Goal: Find specific page/section: Find specific page/section

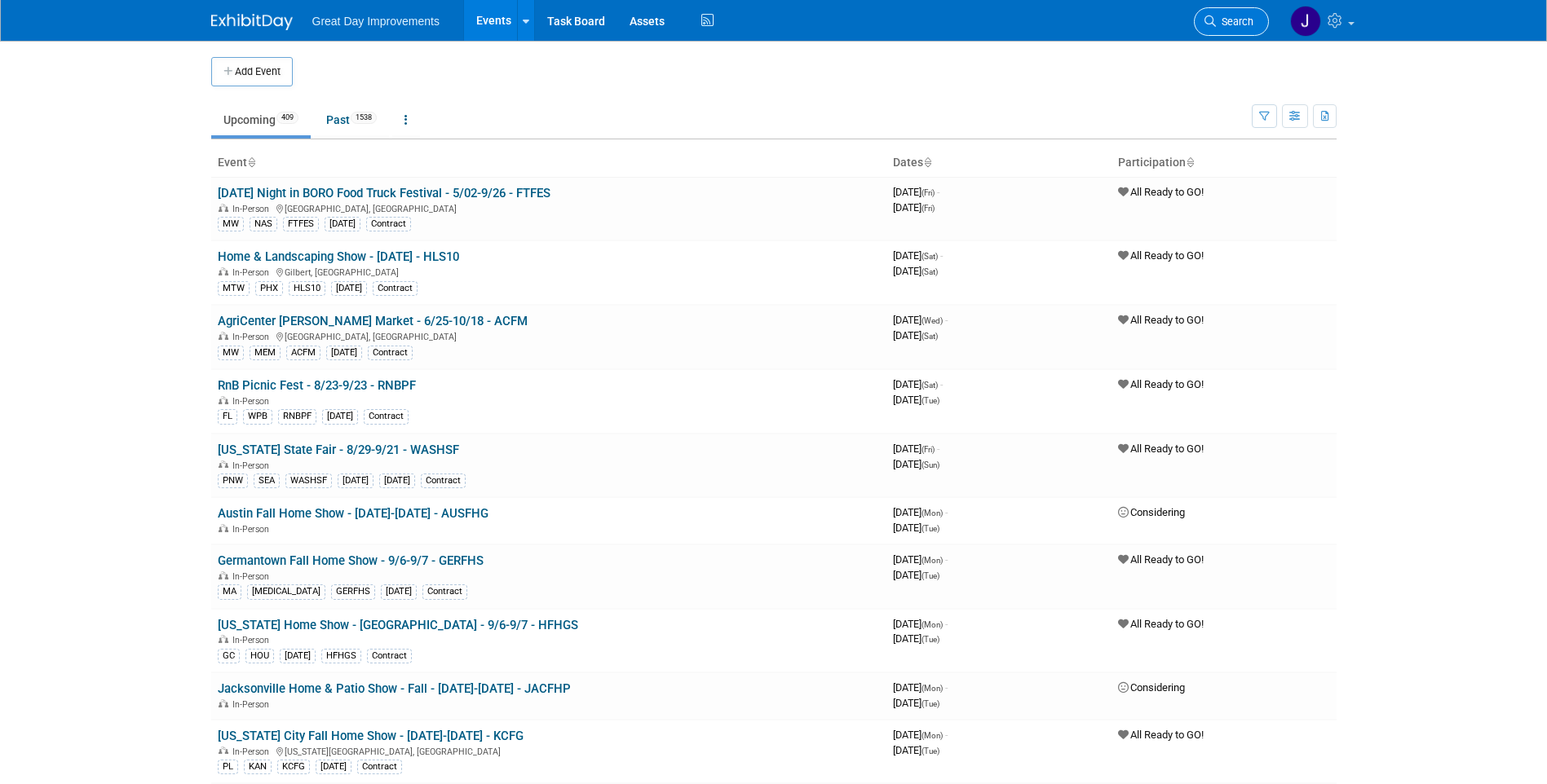
click at [1239, 16] on span "Search" at bounding box center [1234, 21] width 37 height 12
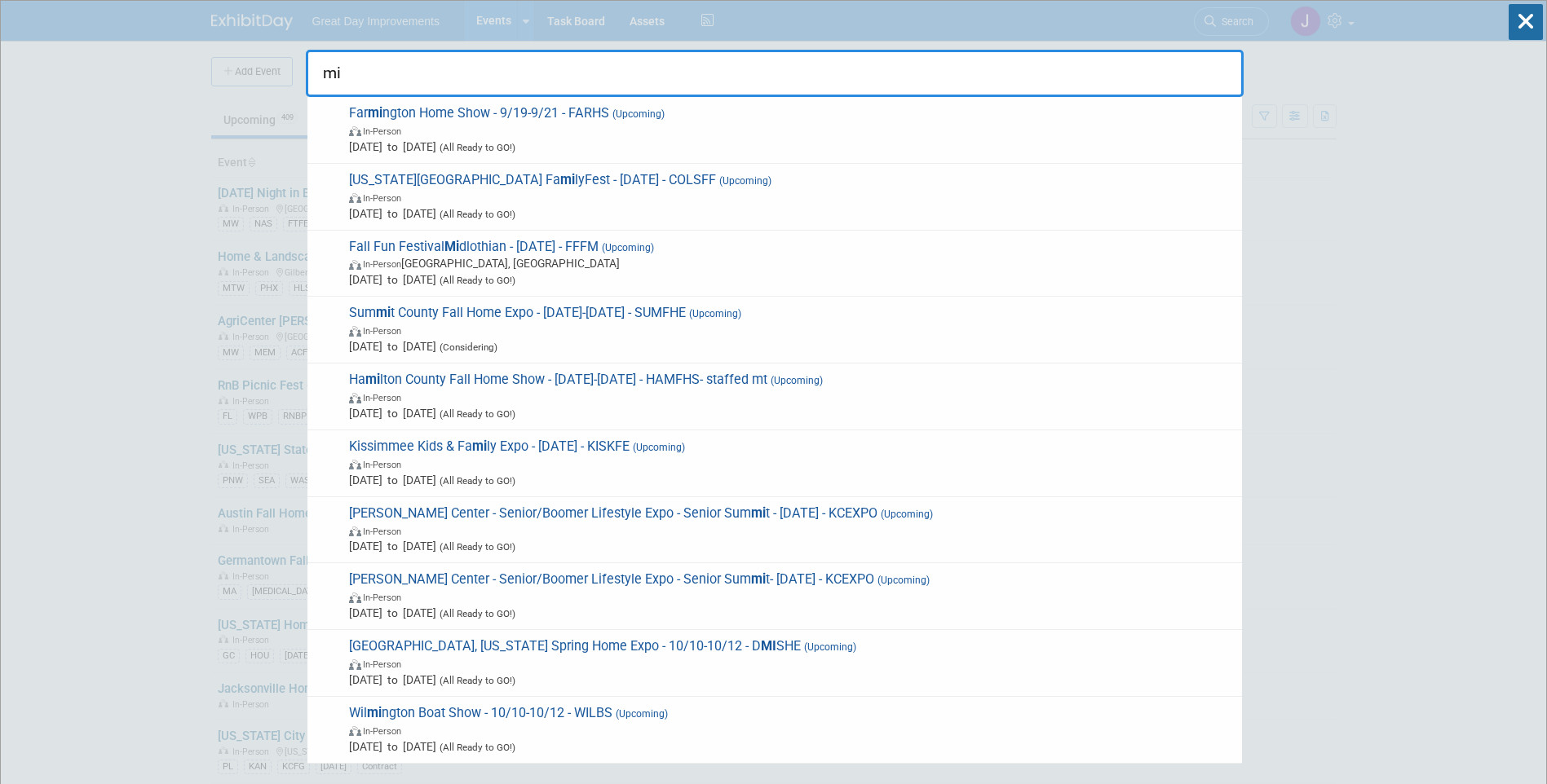
type input "m"
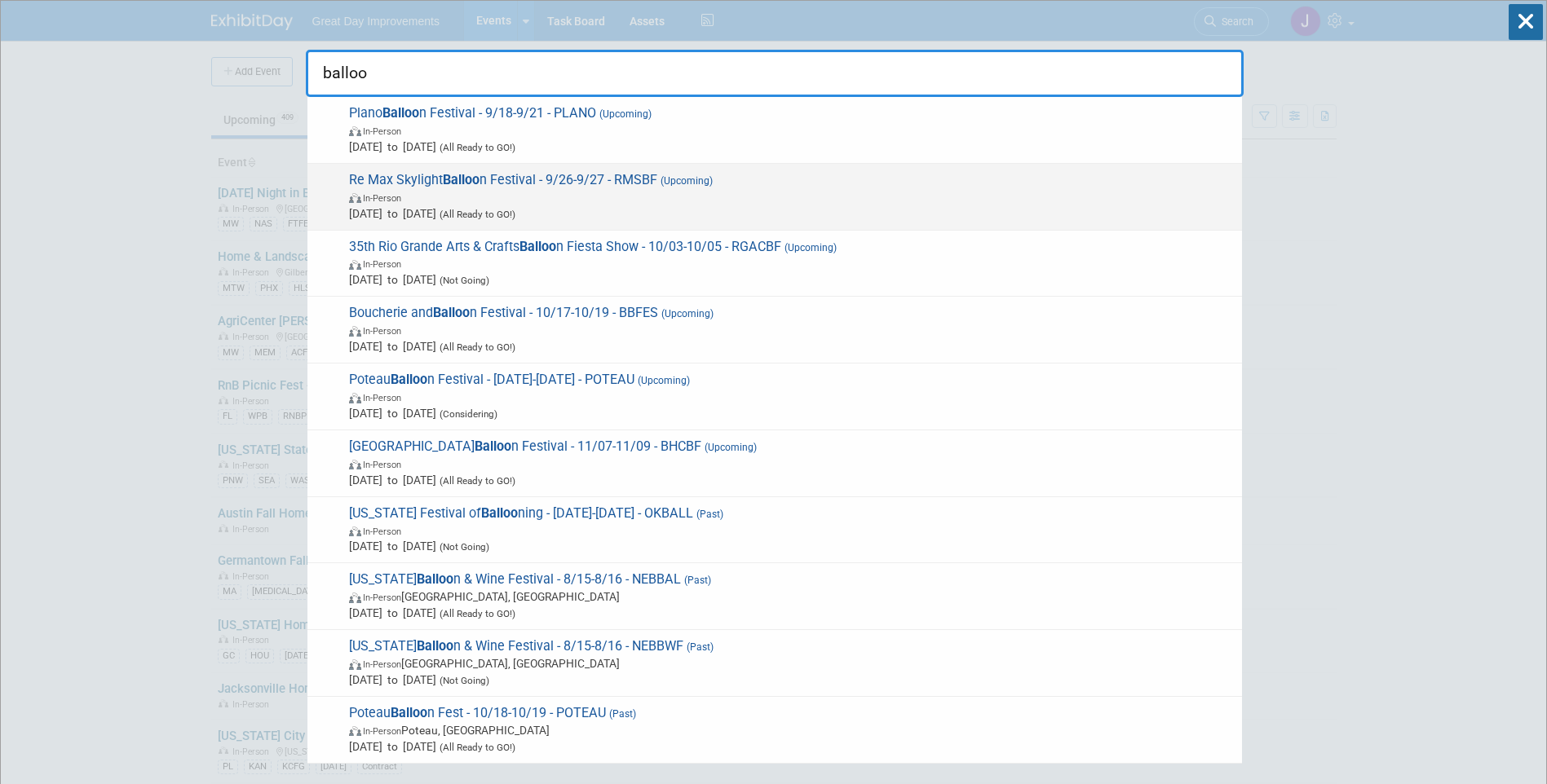
click at [718, 199] on span "In-Person" at bounding box center [792, 197] width 885 height 16
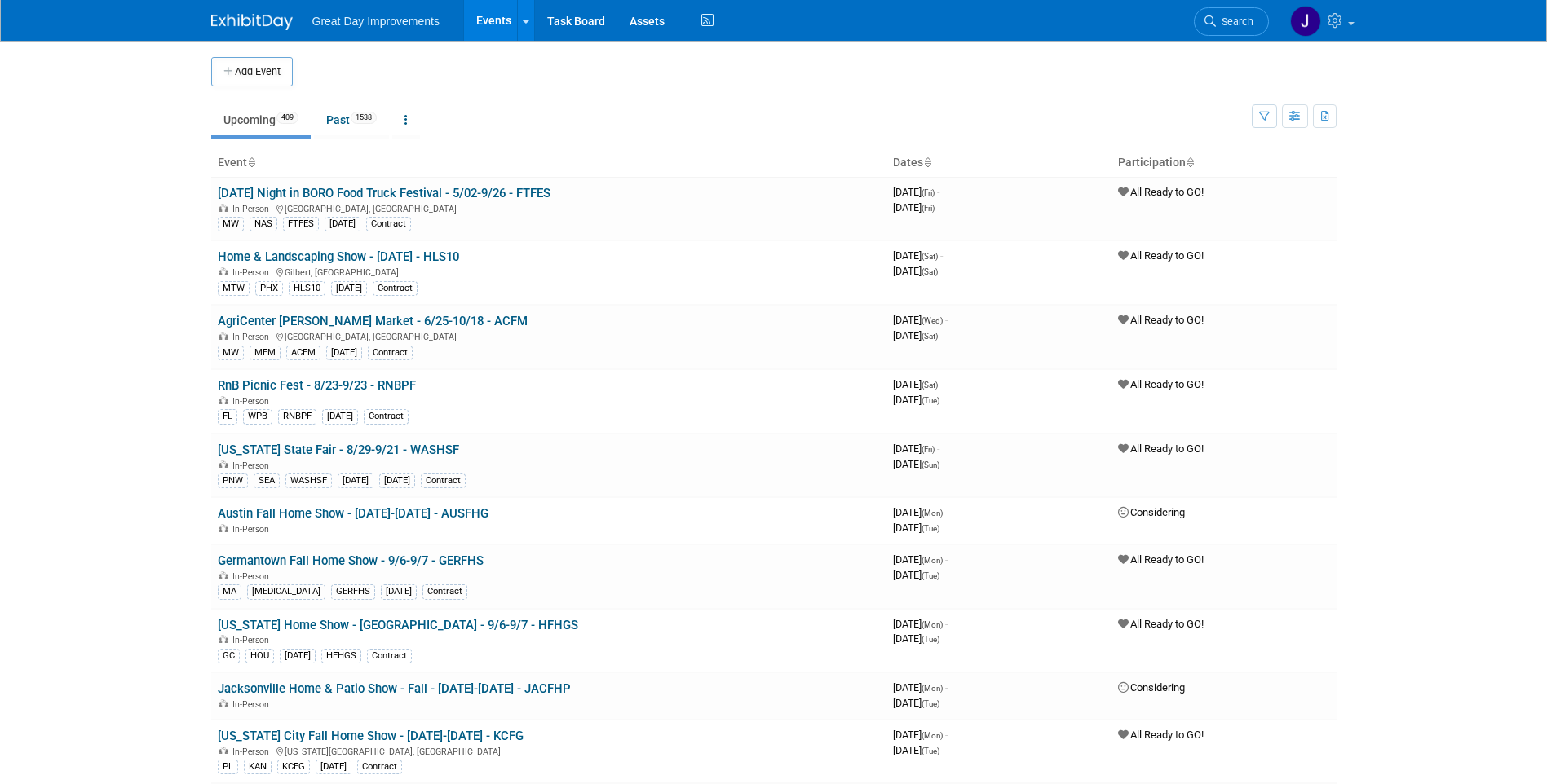
drag, startPoint x: 1226, startPoint y: 26, endPoint x: 1051, endPoint y: 53, distance: 177.1
click at [1226, 26] on span "Search" at bounding box center [1234, 21] width 37 height 12
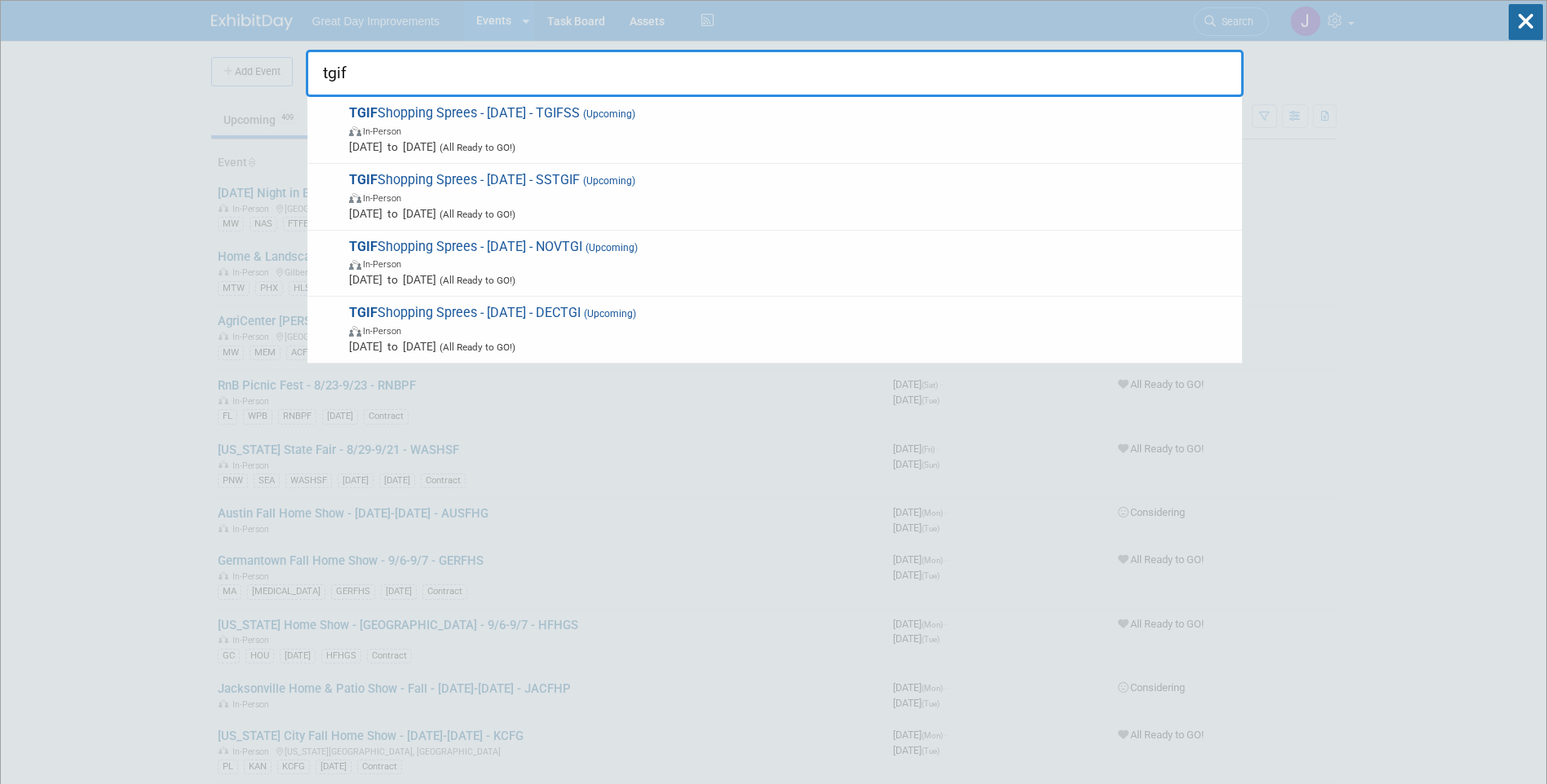
drag, startPoint x: 628, startPoint y: 69, endPoint x: 602, endPoint y: 132, distance: 68.2
click at [603, 97] on div "tgif TGIF Shopping Sprees - [DATE] - TGIFSS (Upcoming) In-Person [DATE] to [DAT…" at bounding box center [774, 69] width 938 height 56
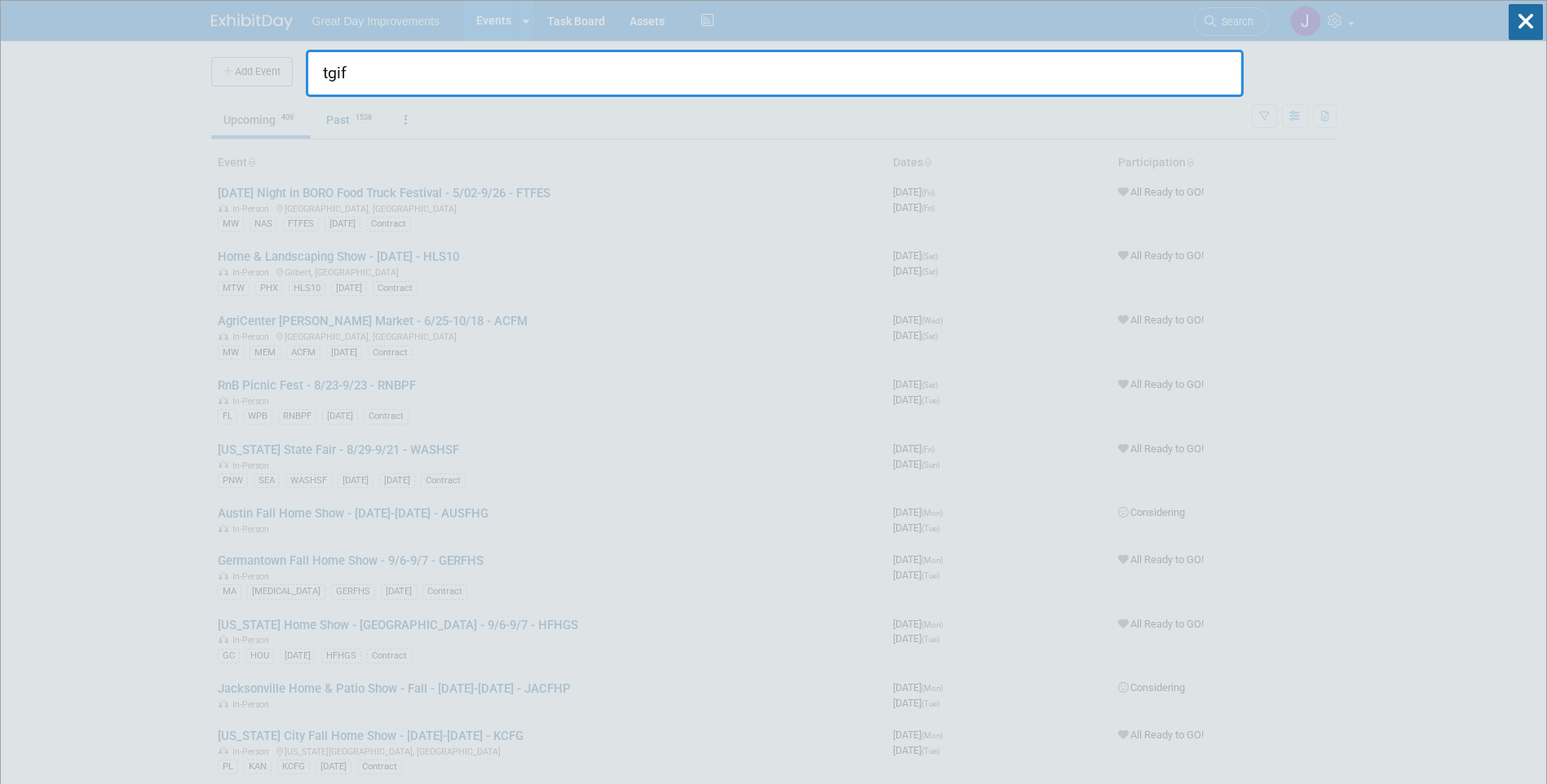
type input "tgif"
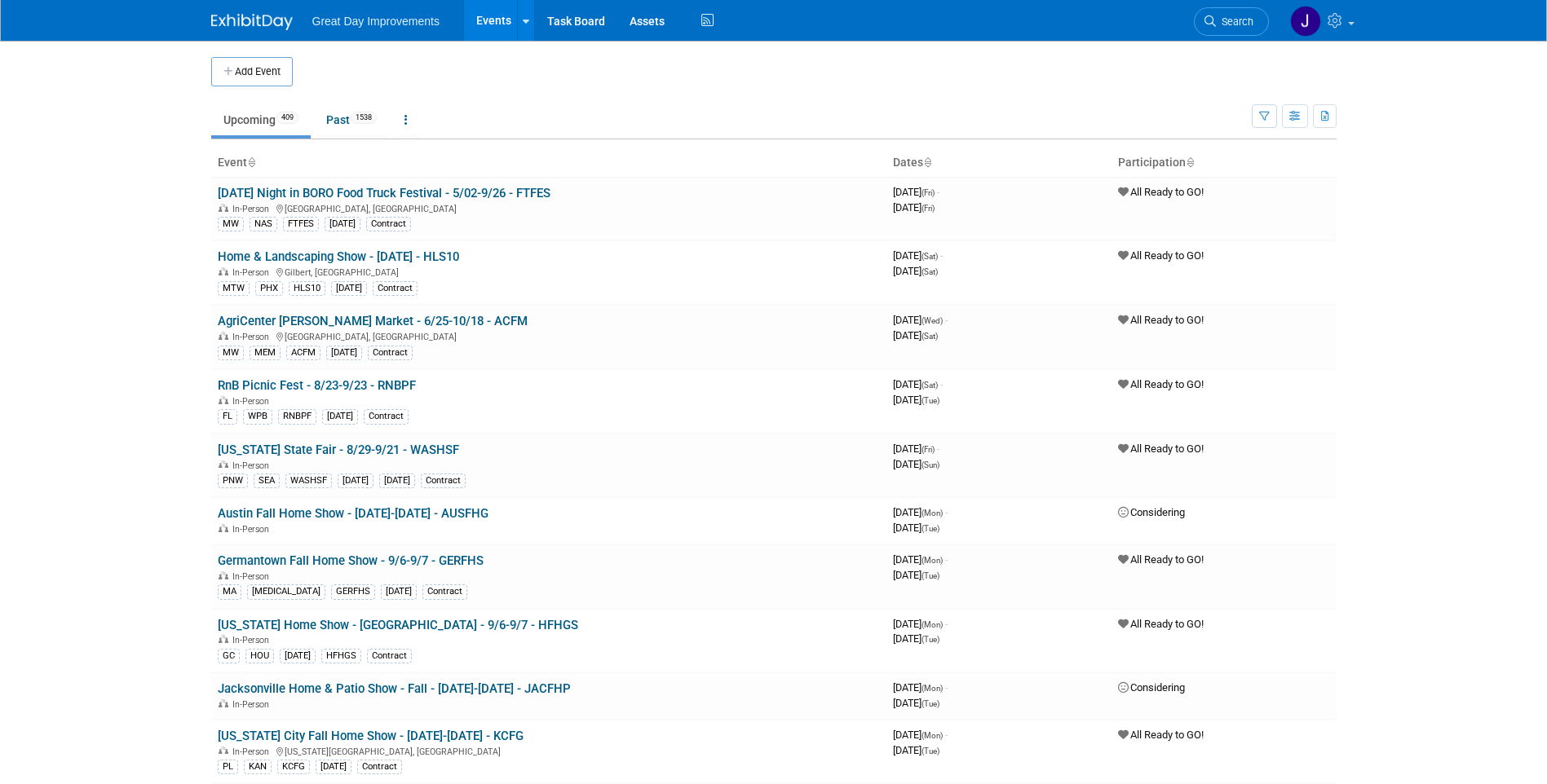
click at [496, 58] on td at bounding box center [787, 71] width 989 height 29
drag, startPoint x: 1244, startPoint y: 16, endPoint x: 1202, endPoint y: 20, distance: 42.2
click at [1244, 16] on span "Search" at bounding box center [1234, 21] width 37 height 12
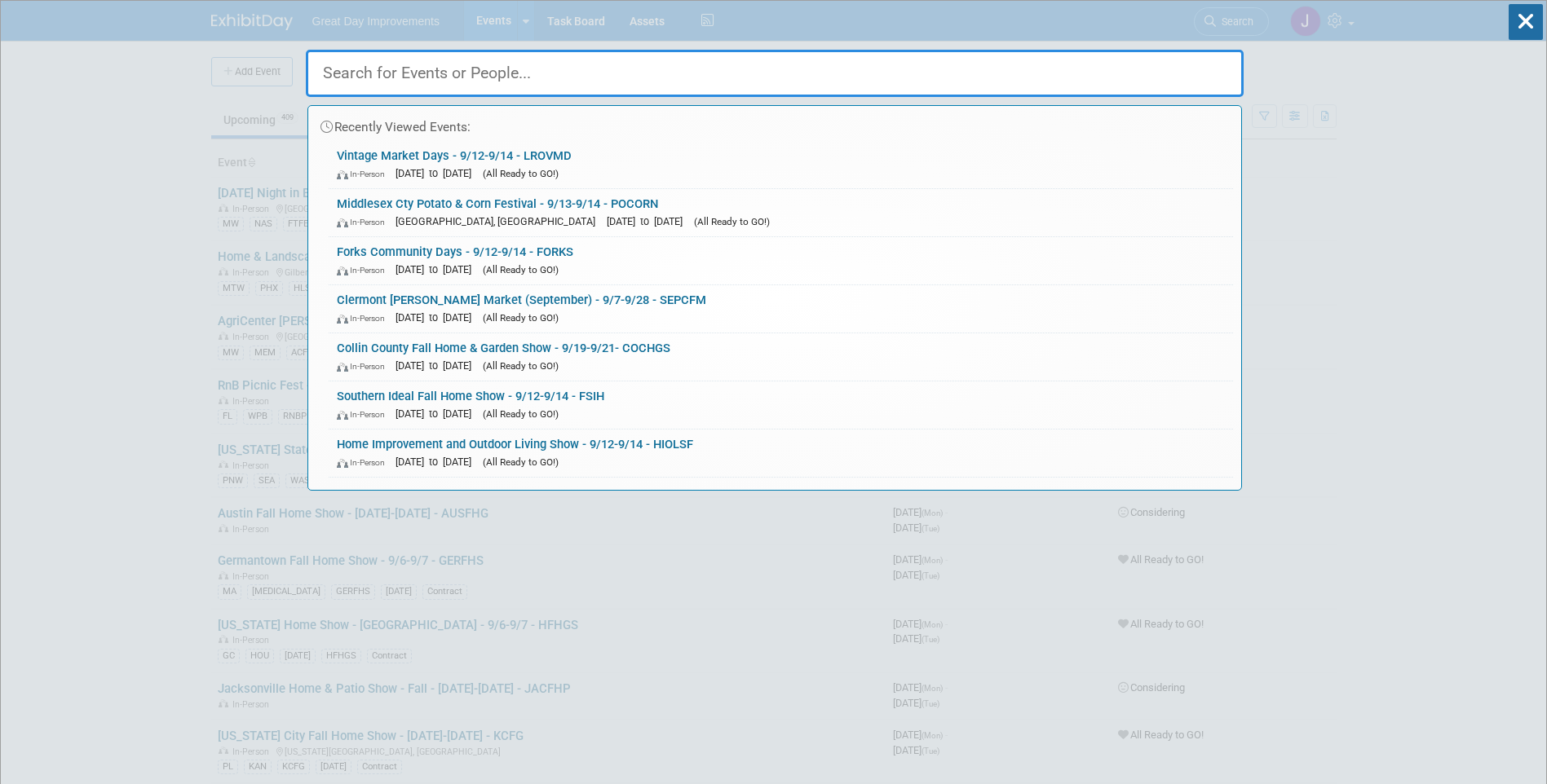
click at [487, 79] on input "text" at bounding box center [774, 73] width 938 height 48
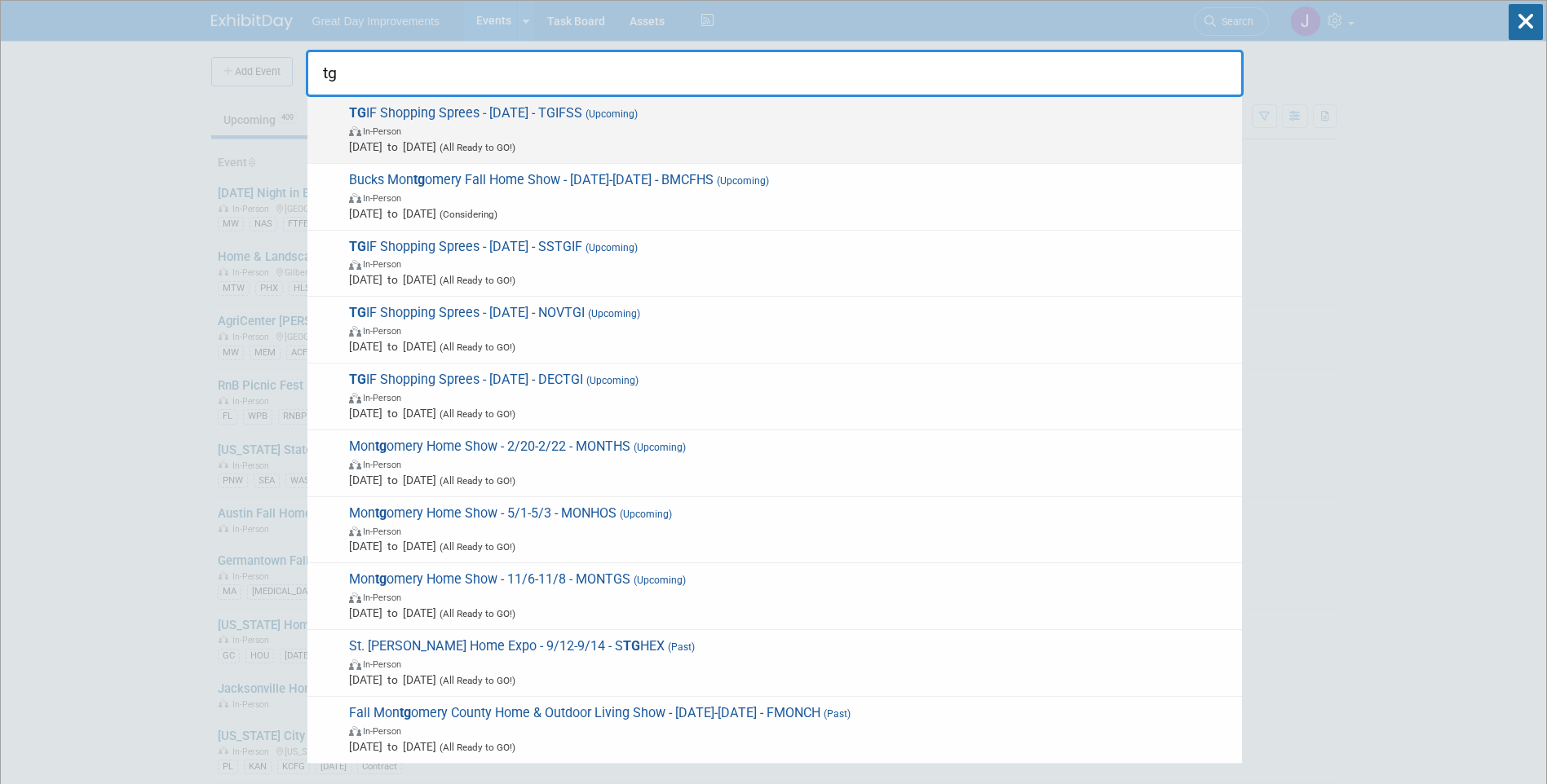
type input "tg"
click at [478, 135] on span "In-Person" at bounding box center [792, 131] width 885 height 16
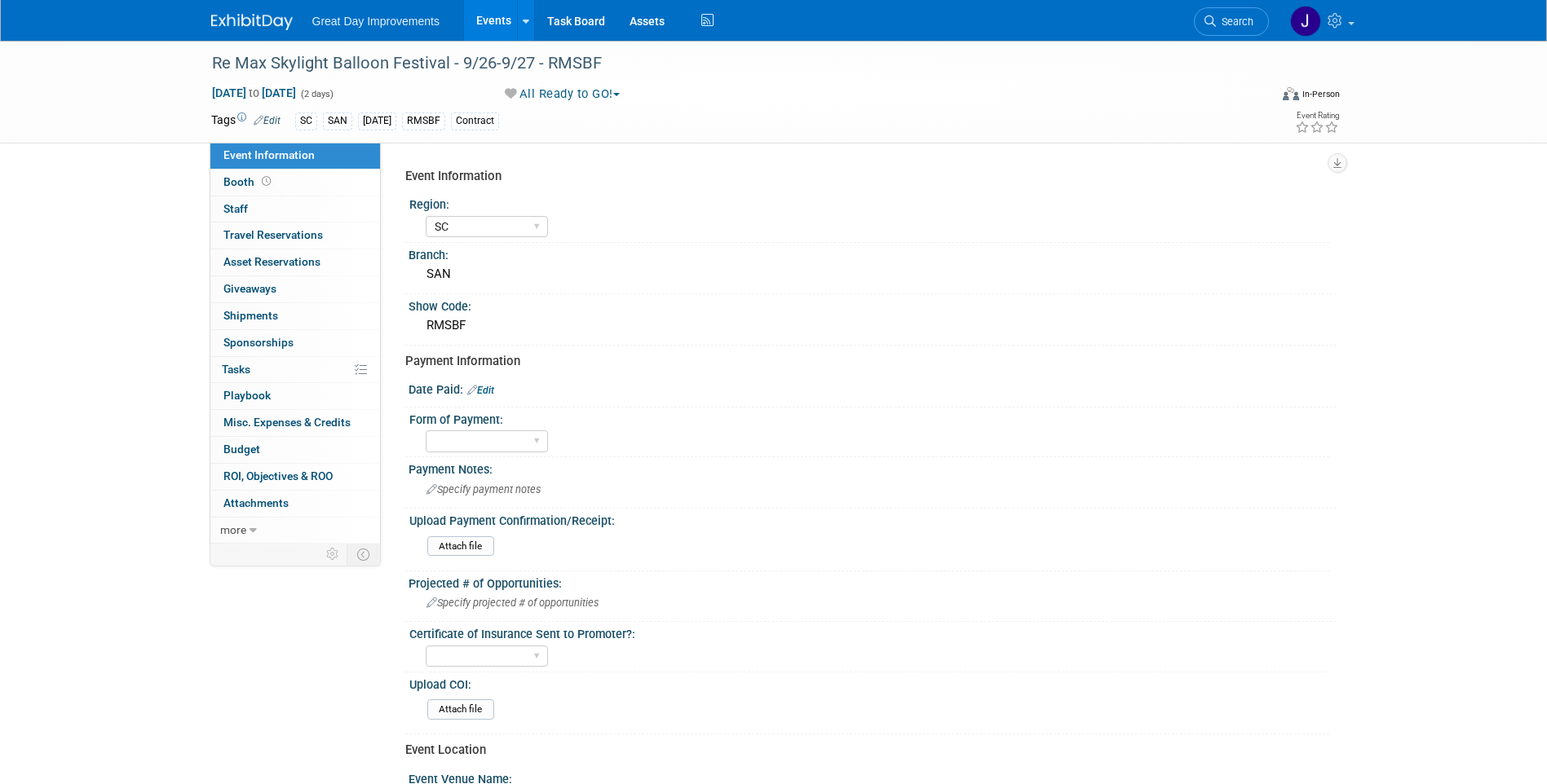
select select "SC"
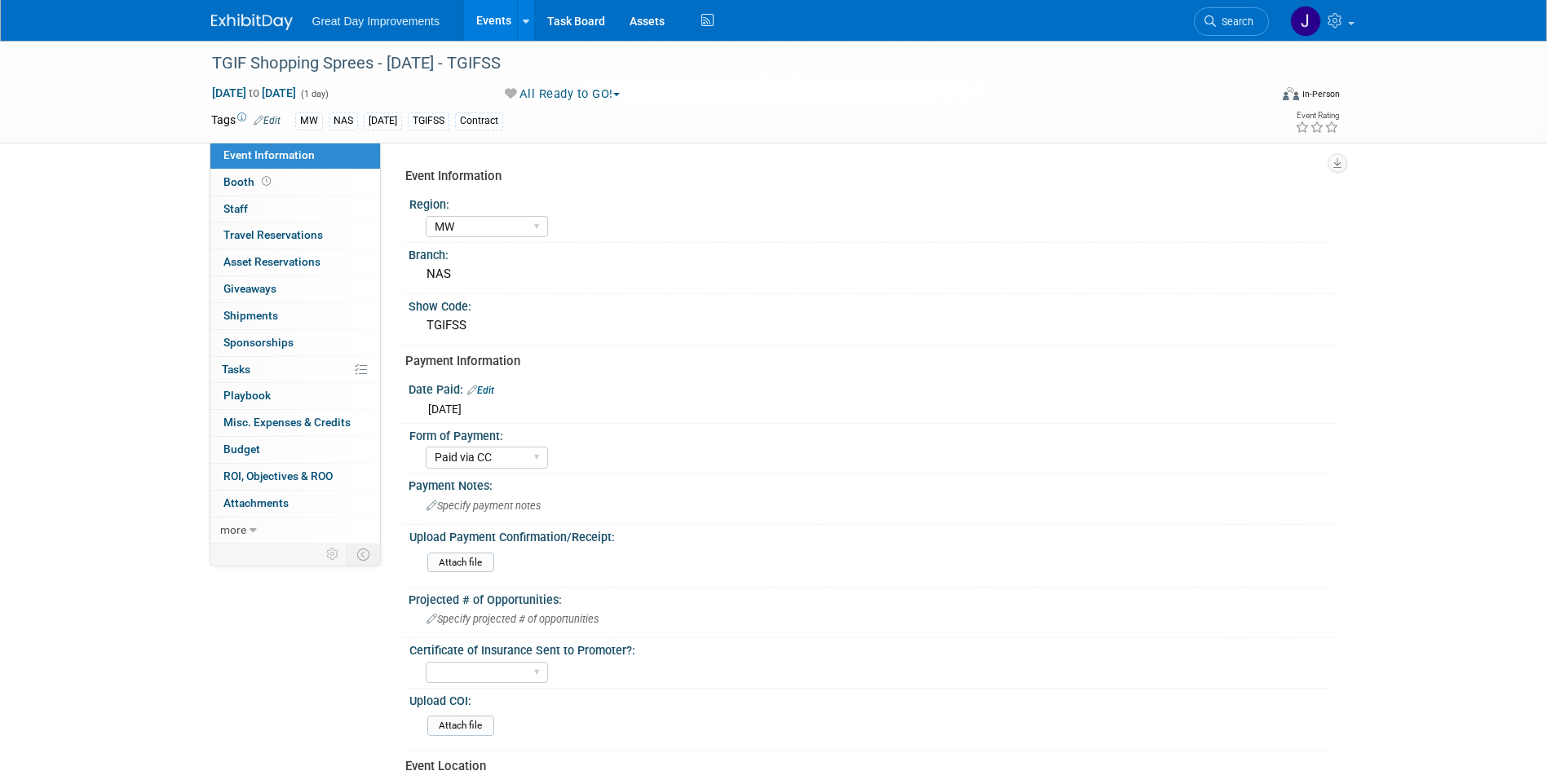
select select "MW"
select select "Paid via CC"
click at [448, 327] on div "TGIFSS" at bounding box center [872, 325] width 903 height 26
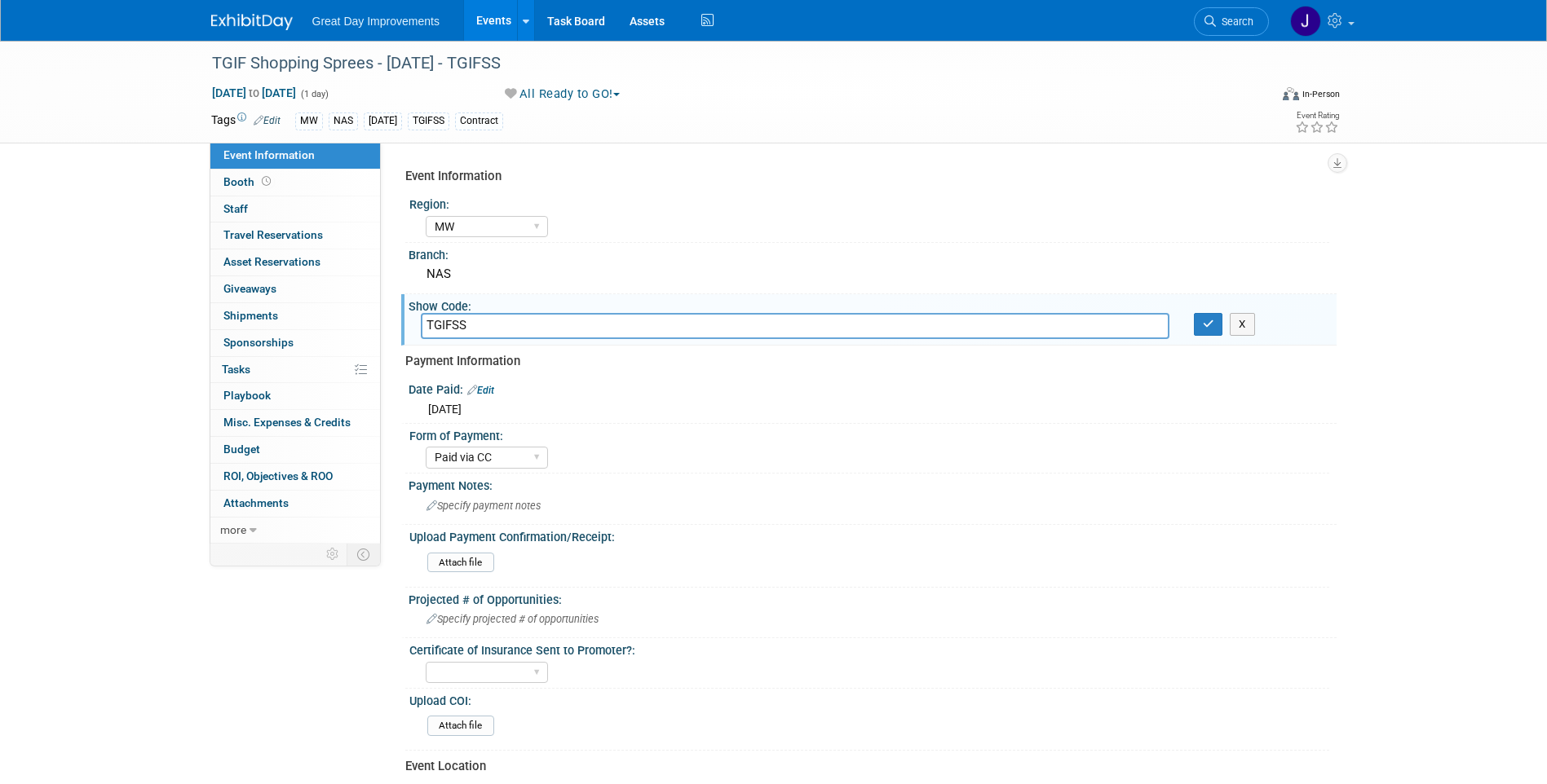
click at [448, 327] on input "TGIFSS" at bounding box center [795, 325] width 749 height 26
